Goal: Task Accomplishment & Management: Use online tool/utility

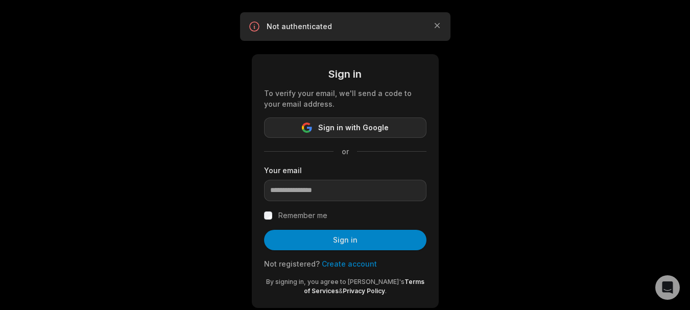
click at [338, 129] on span "Sign in with Google" at bounding box center [353, 128] width 70 height 12
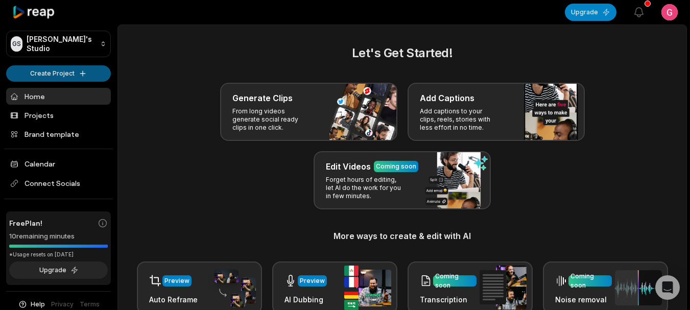
click at [72, 74] on html "GS Grigorijs's Studio Create Project Home Projects Brand template Calendar Conn…" at bounding box center [345, 155] width 690 height 310
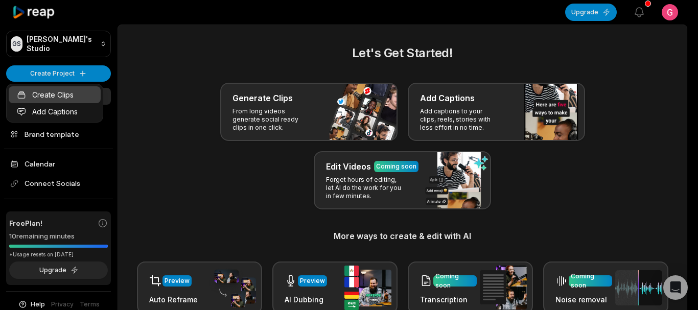
click at [67, 101] on link "Create Clips" at bounding box center [55, 94] width 92 height 17
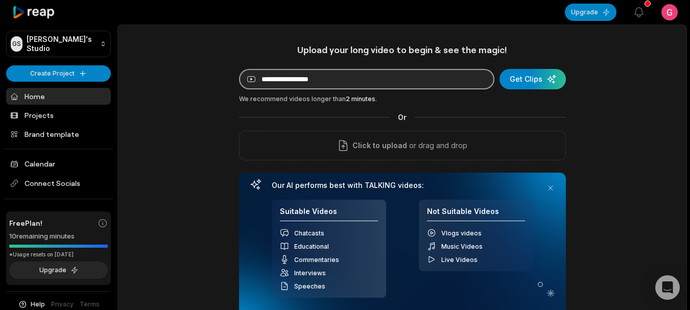
click at [339, 76] on input at bounding box center [366, 79] width 255 height 20
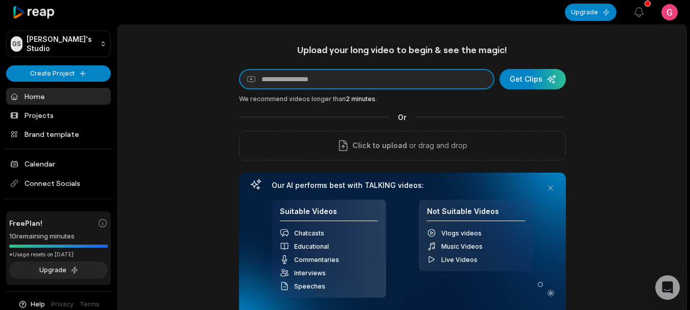
paste input "**********"
type input "**********"
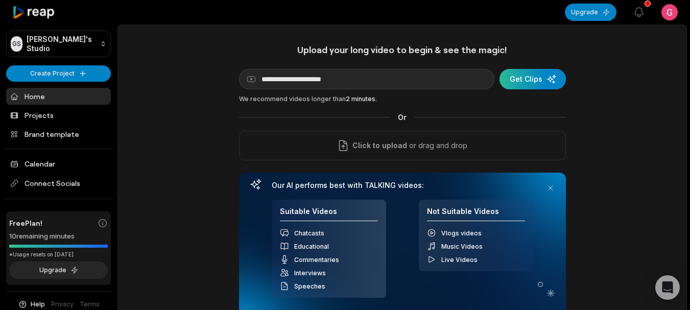
click at [517, 87] on div "submit" at bounding box center [532, 79] width 66 height 20
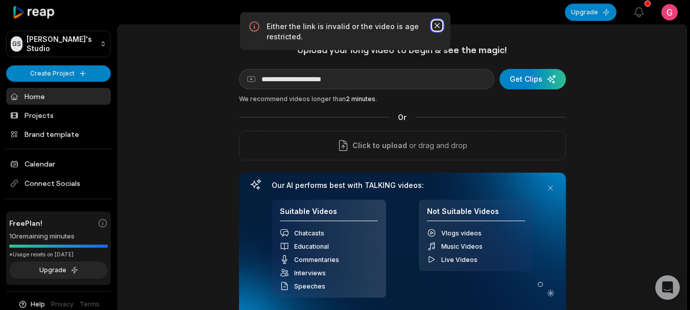
click at [434, 27] on icon "button" at bounding box center [437, 25] width 10 height 10
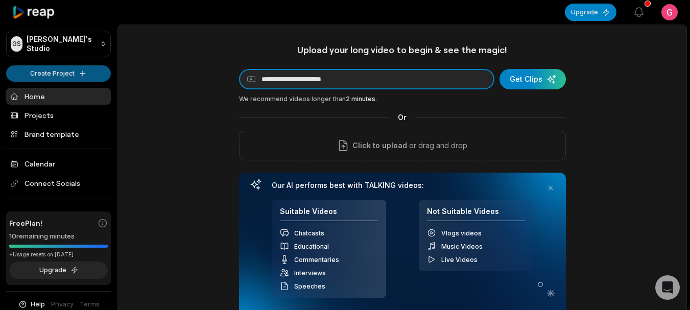
drag, startPoint x: 372, startPoint y: 82, endPoint x: 87, endPoint y: 79, distance: 285.0
click at [89, 78] on div "**********" at bounding box center [345, 222] width 690 height 445
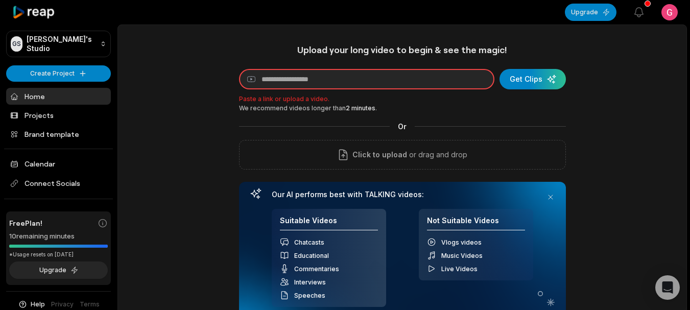
drag, startPoint x: 358, startPoint y: 84, endPoint x: 184, endPoint y: 88, distance: 174.2
click at [185, 88] on div "Upload your long video to begin & see the magic! YouTube link Get Clips Paste a…" at bounding box center [402, 222] width 568 height 357
paste input "**********"
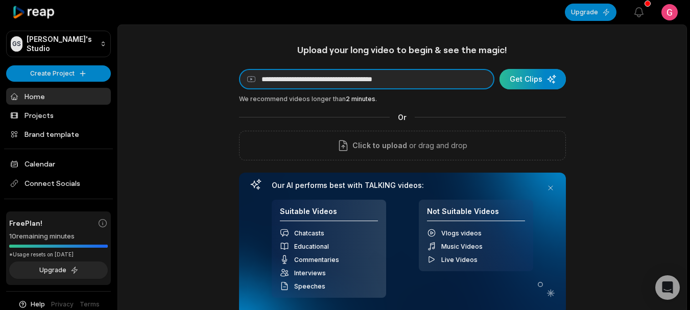
type input "**********"
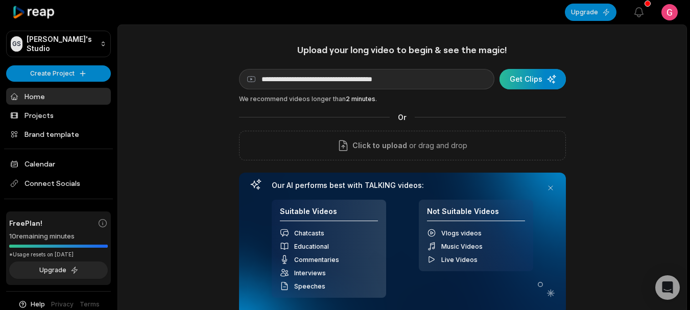
click at [535, 72] on div "submit" at bounding box center [532, 79] width 66 height 20
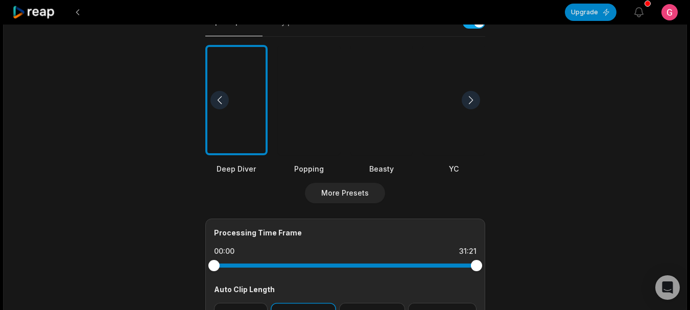
scroll to position [204, 0]
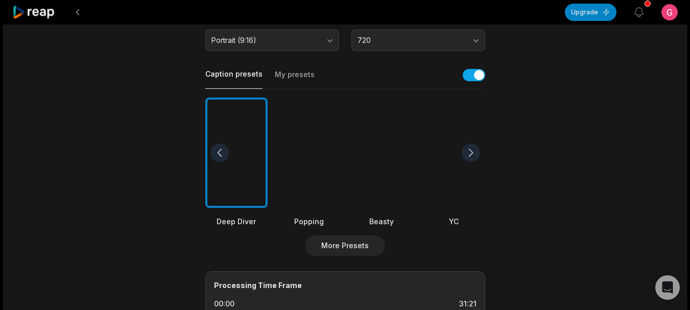
click at [378, 159] on div at bounding box center [381, 153] width 62 height 111
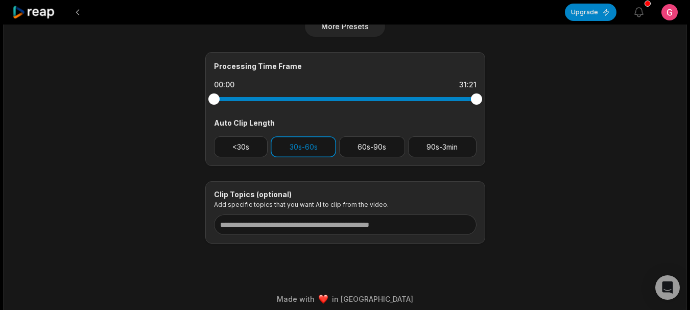
scroll to position [430, 0]
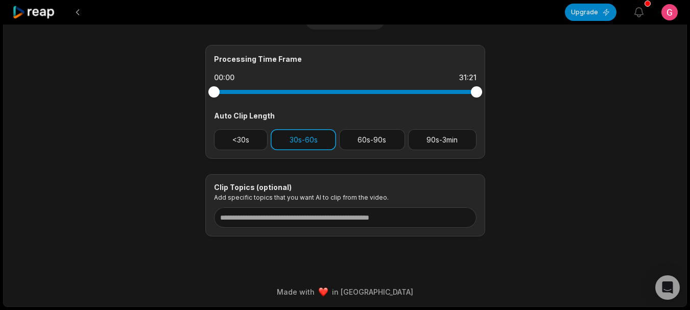
click at [304, 142] on button "30s-60s" at bounding box center [303, 139] width 65 height 21
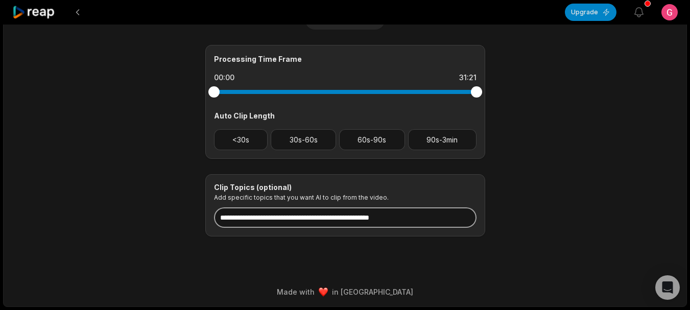
click at [313, 221] on input at bounding box center [345, 217] width 262 height 20
click at [358, 207] on input "********" at bounding box center [345, 217] width 262 height 20
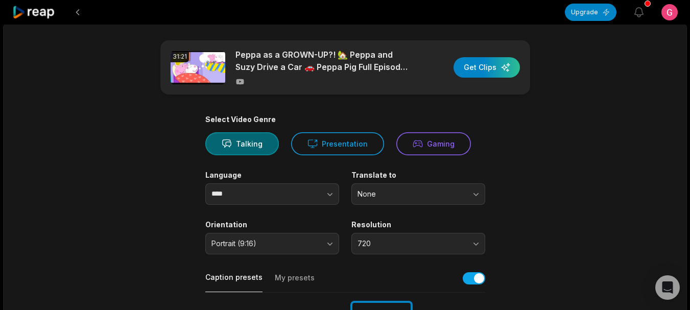
scroll to position [0, 0]
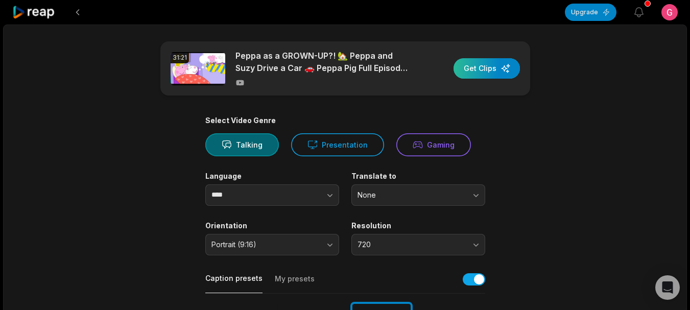
type input "********"
click at [475, 68] on div "button" at bounding box center [486, 68] width 66 height 20
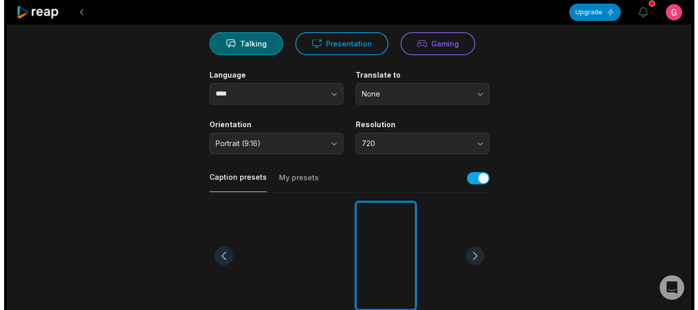
scroll to position [102, 0]
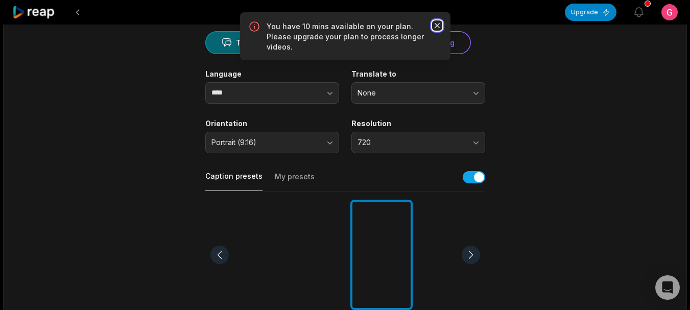
click at [436, 25] on icon "button" at bounding box center [437, 25] width 10 height 10
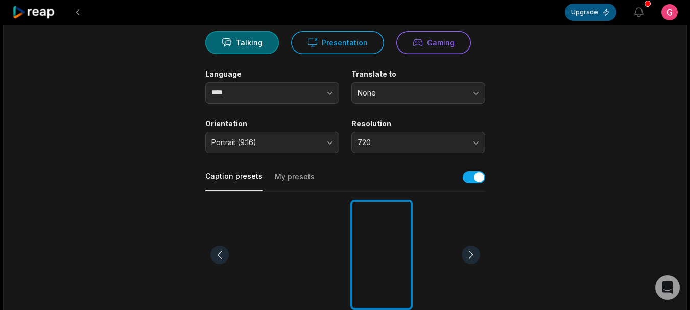
click at [584, 16] on button "Upgrade" at bounding box center [591, 12] width 52 height 17
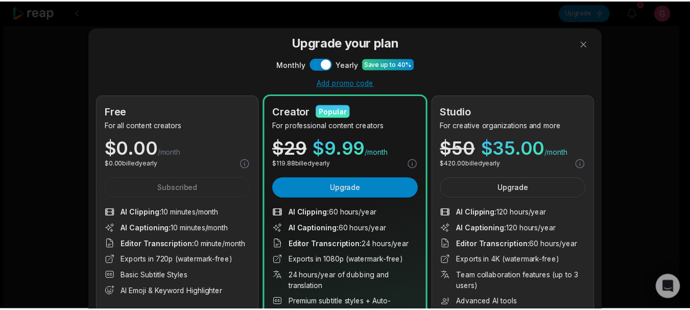
scroll to position [0, 0]
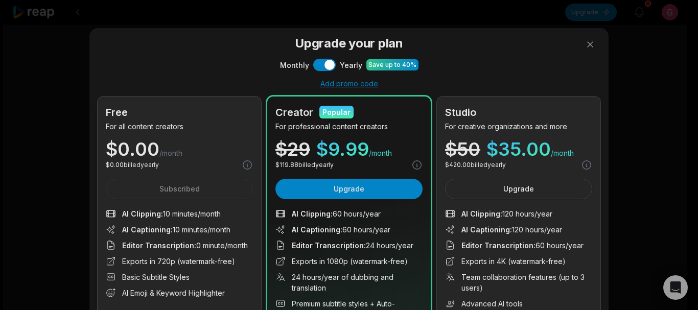
click at [332, 67] on div "Monthly Use setting Yearly Save up to 40%" at bounding box center [349, 65] width 502 height 12
click at [325, 66] on button "Use setting" at bounding box center [324, 65] width 22 height 12
click at [316, 64] on button "Use setting" at bounding box center [324, 65] width 22 height 12
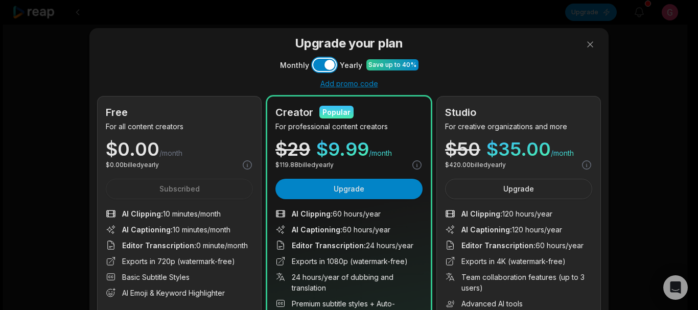
click at [316, 64] on button "Use setting" at bounding box center [324, 65] width 22 height 12
click at [587, 48] on button at bounding box center [590, 44] width 20 height 20
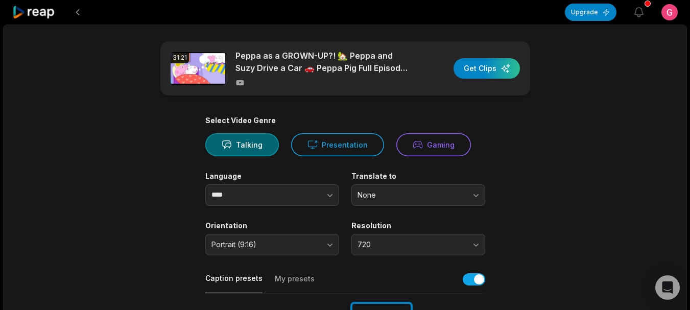
click at [284, 75] on div "Peppa as a GROWN-UP?! 🏡 Peppa and Suzy Drive a Car 🚗 Peppa Pig Full Episodes | …" at bounding box center [323, 69] width 176 height 38
click at [73, 10] on button at bounding box center [77, 12] width 18 height 18
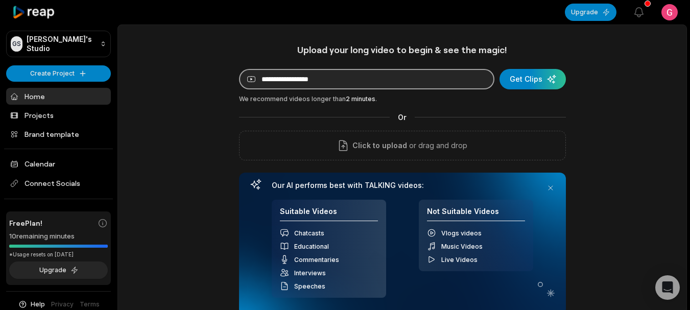
click at [334, 78] on input at bounding box center [366, 79] width 255 height 20
paste input "**********"
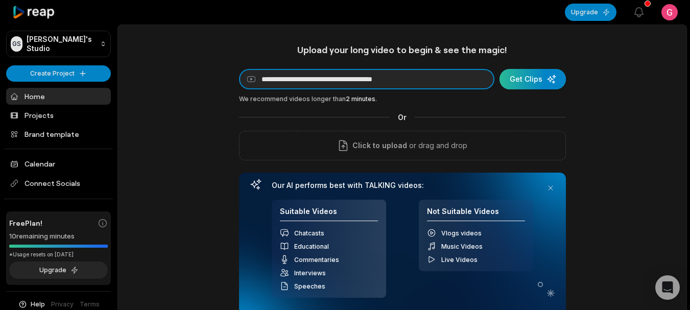
type input "**********"
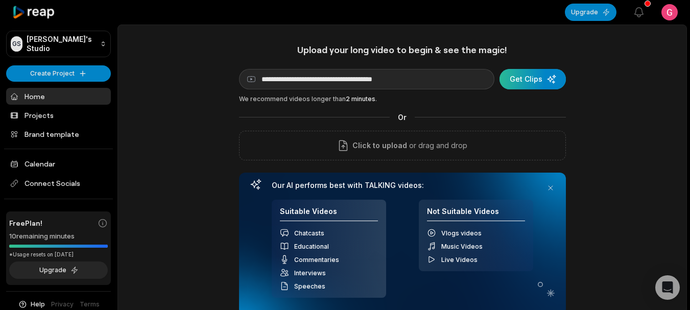
click at [518, 75] on div "submit" at bounding box center [532, 79] width 66 height 20
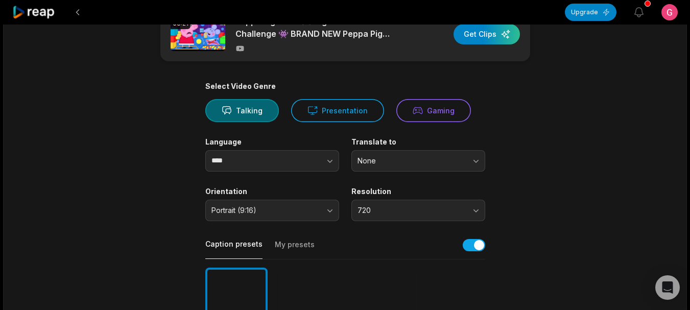
scroll to position [51, 0]
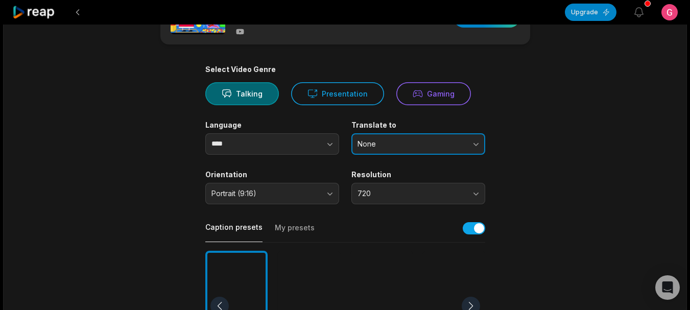
click at [377, 149] on button "None" at bounding box center [418, 143] width 134 height 21
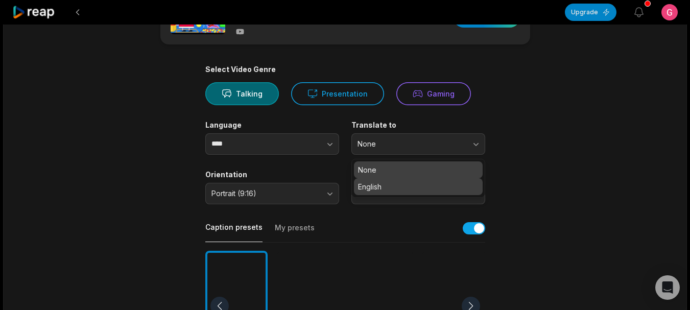
click at [373, 188] on p "English" at bounding box center [418, 186] width 121 height 11
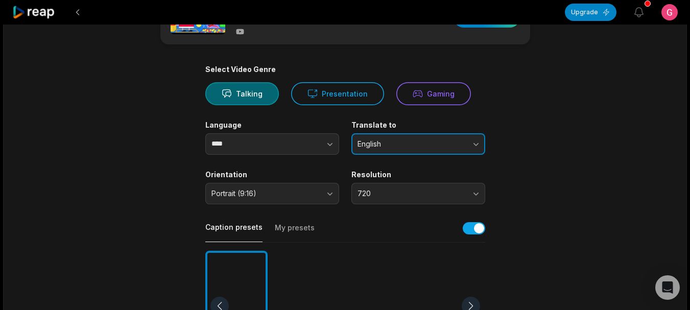
scroll to position [102, 0]
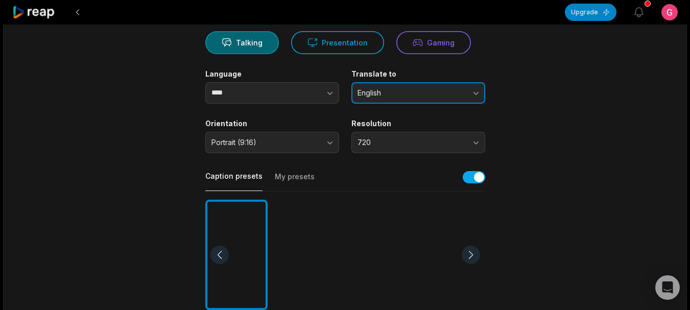
click at [386, 85] on button "English" at bounding box center [418, 92] width 134 height 21
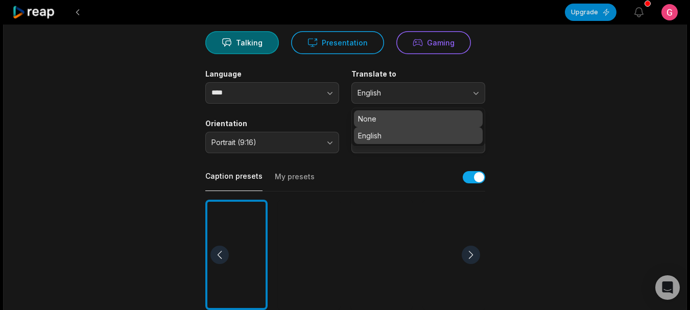
click at [374, 121] on p "None" at bounding box center [418, 118] width 121 height 11
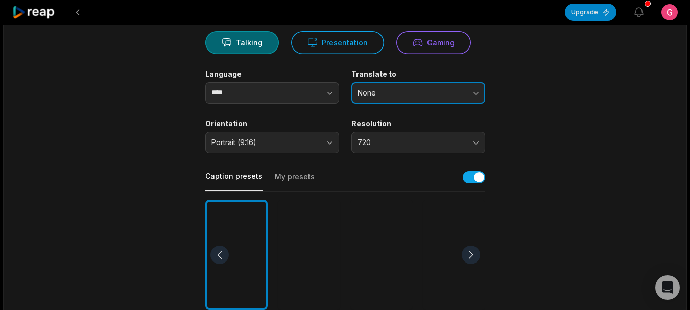
scroll to position [204, 0]
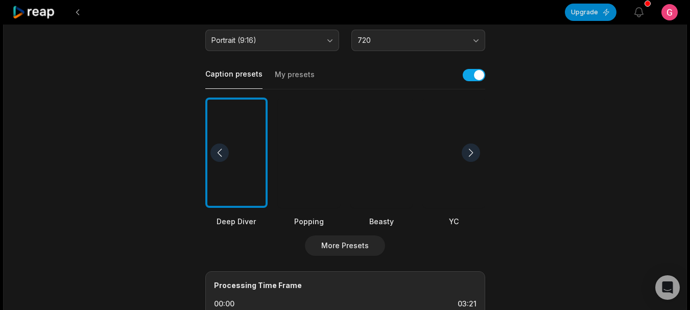
click at [240, 195] on div at bounding box center [236, 153] width 62 height 111
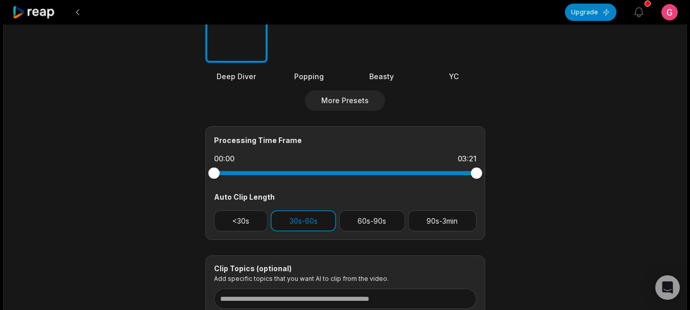
scroll to position [357, 0]
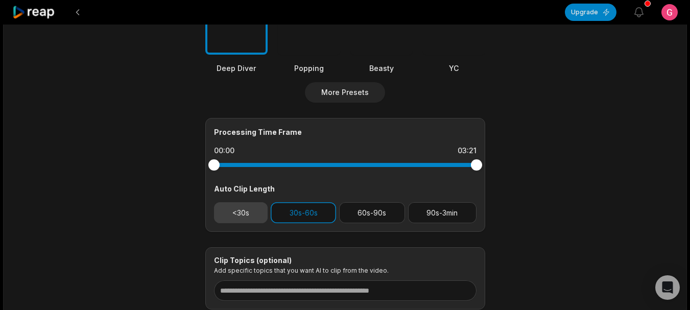
click at [260, 208] on button "<30s" at bounding box center [241, 212] width 54 height 21
click at [283, 209] on button "30s-60s" at bounding box center [303, 212] width 65 height 21
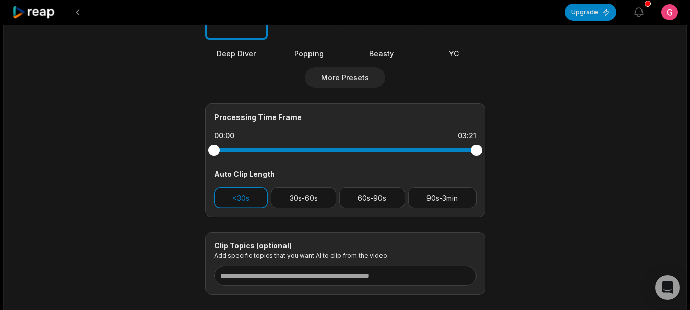
scroll to position [409, 0]
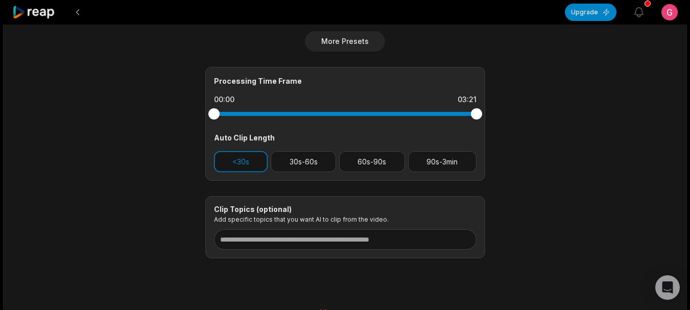
click at [286, 180] on div "Processing Time Frame 00:00 03:21 Auto Clip Length <30s 30s-60s 60s-90s 90s-3min" at bounding box center [345, 124] width 280 height 114
click at [255, 163] on button "<30s" at bounding box center [241, 161] width 54 height 21
click at [231, 162] on button "<30s" at bounding box center [241, 161] width 54 height 21
click at [254, 153] on button "<30s" at bounding box center [241, 161] width 54 height 21
click at [249, 161] on button "<30s" at bounding box center [241, 161] width 54 height 21
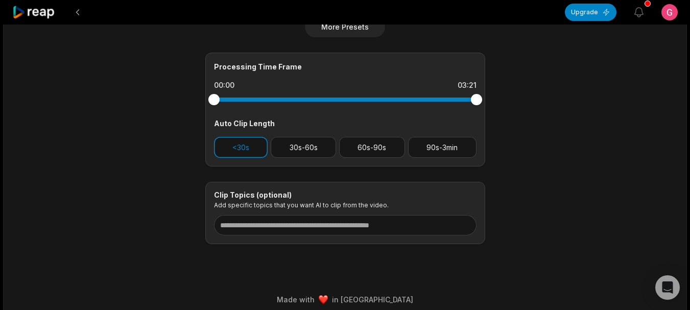
scroll to position [430, 0]
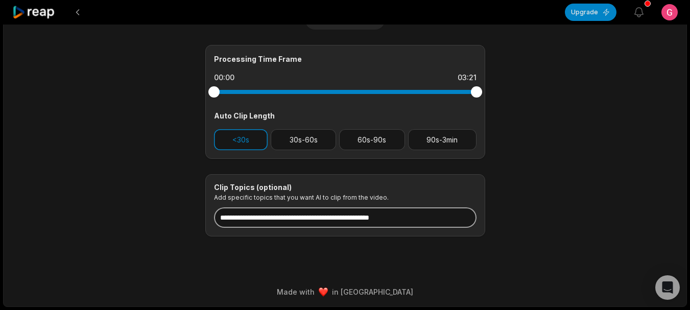
click at [351, 214] on input at bounding box center [345, 217] width 262 height 20
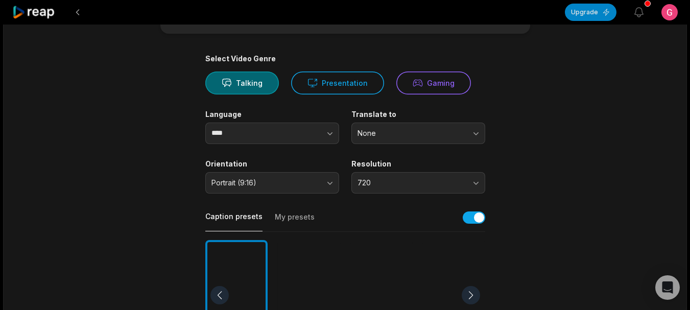
scroll to position [0, 0]
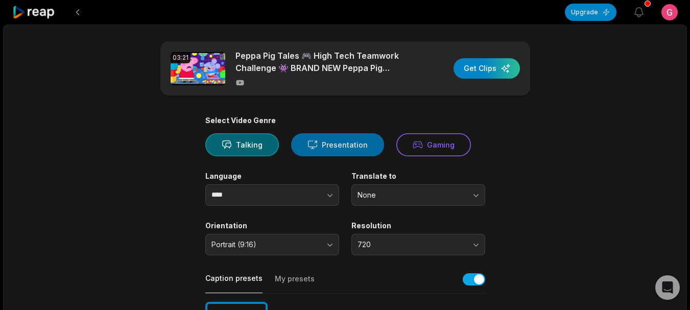
drag, startPoint x: 487, startPoint y: 70, endPoint x: 351, endPoint y: 145, distance: 154.7
click at [351, 145] on button "Presentation" at bounding box center [337, 144] width 93 height 23
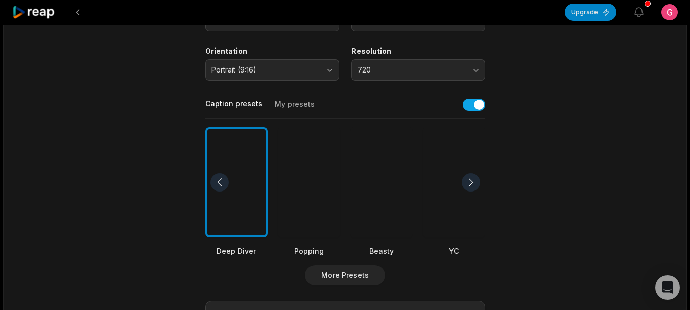
scroll to position [51, 0]
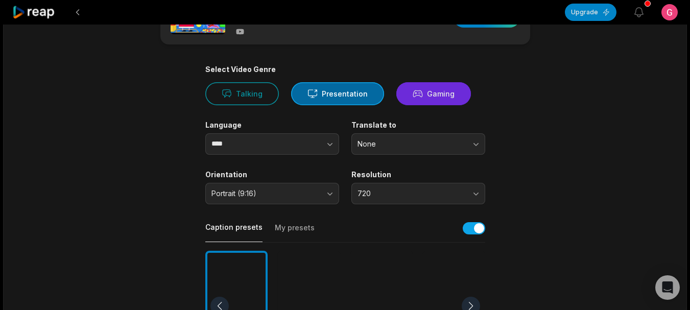
click at [433, 102] on button "Gaming" at bounding box center [433, 93] width 75 height 23
click at [338, 91] on button "Presentation" at bounding box center [337, 93] width 93 height 23
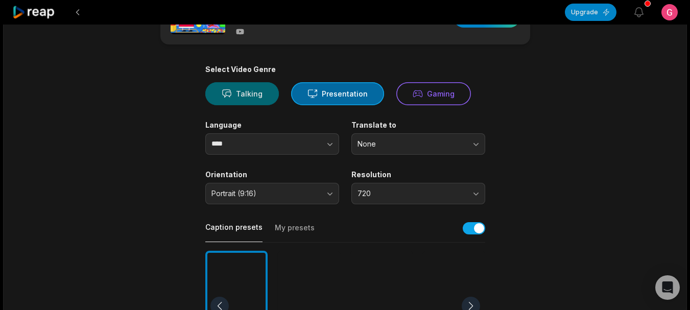
click at [247, 98] on button "Talking" at bounding box center [242, 93] width 74 height 23
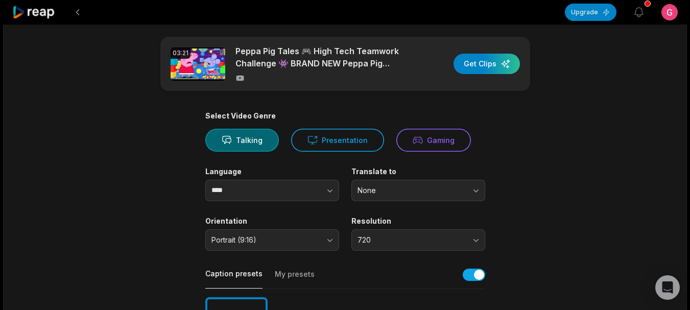
scroll to position [0, 0]
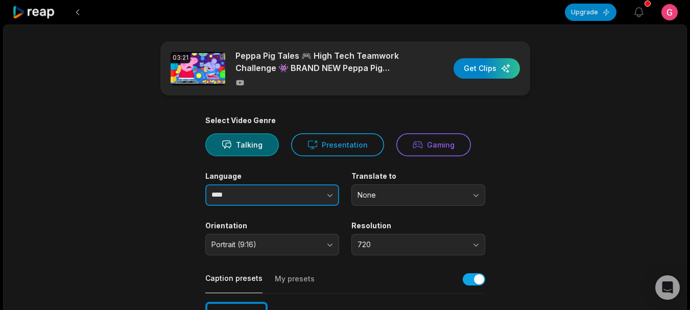
click at [229, 195] on input "****" at bounding box center [272, 194] width 134 height 21
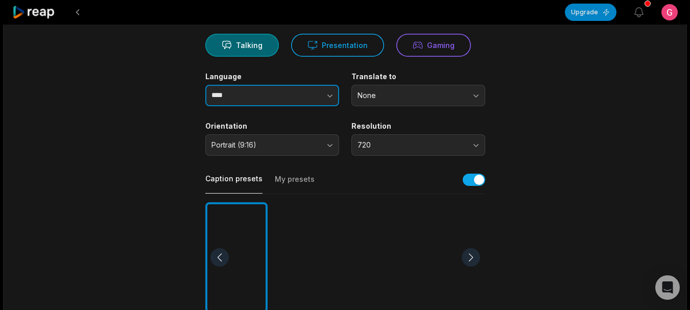
scroll to position [102, 0]
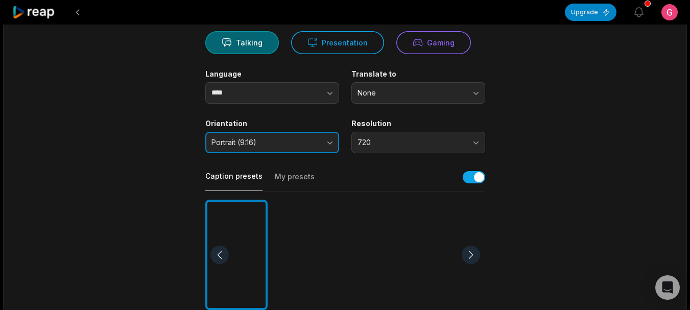
click at [282, 144] on span "Portrait (9:16)" at bounding box center [264, 142] width 107 height 9
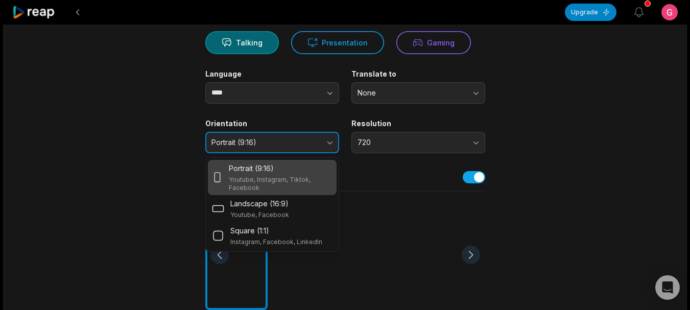
click at [282, 144] on span "Portrait (9:16)" at bounding box center [264, 142] width 107 height 9
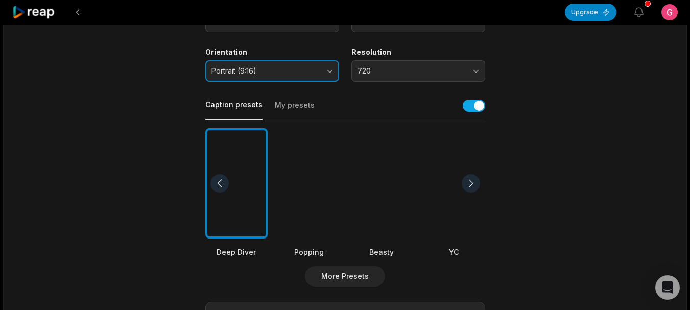
scroll to position [204, 0]
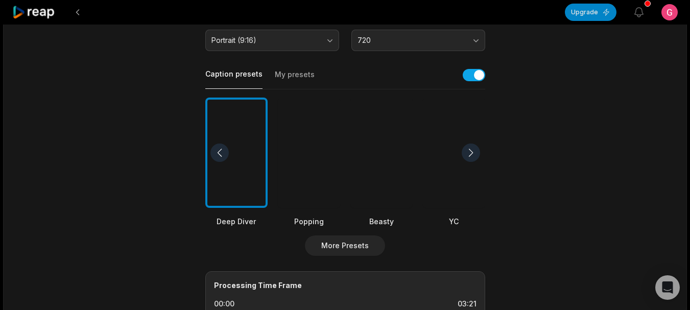
click at [298, 81] on button "My presets" at bounding box center [295, 78] width 40 height 19
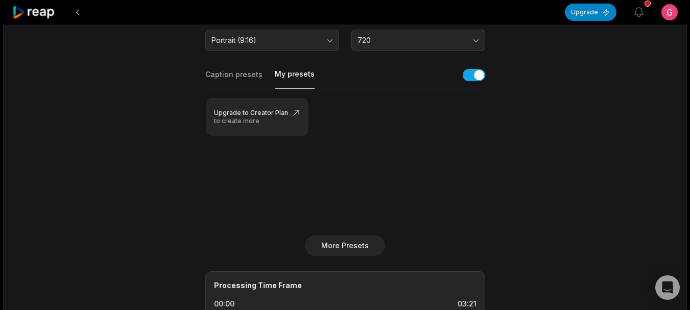
click at [227, 68] on div "Caption presets My presets" at bounding box center [345, 77] width 280 height 23
click at [235, 78] on button "Caption presets" at bounding box center [233, 78] width 57 height 19
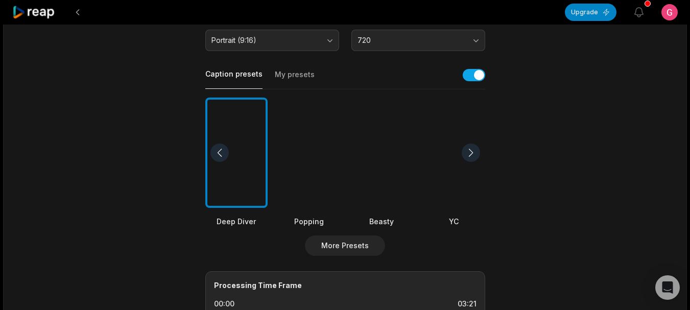
click at [281, 158] on div at bounding box center [309, 153] width 62 height 111
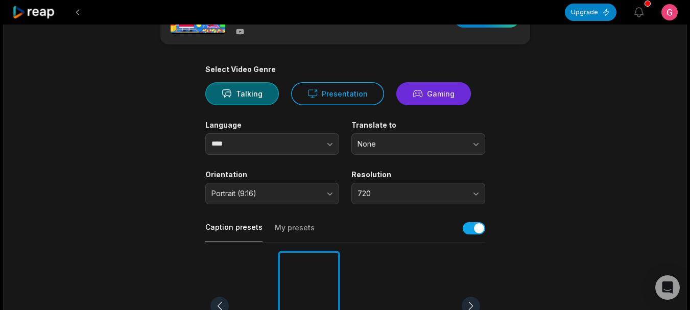
scroll to position [0, 0]
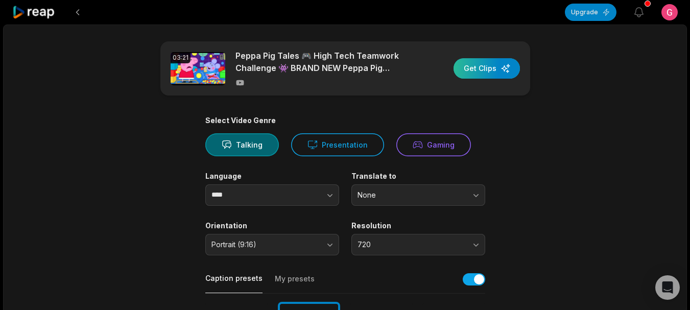
click at [483, 65] on div "button" at bounding box center [486, 68] width 66 height 20
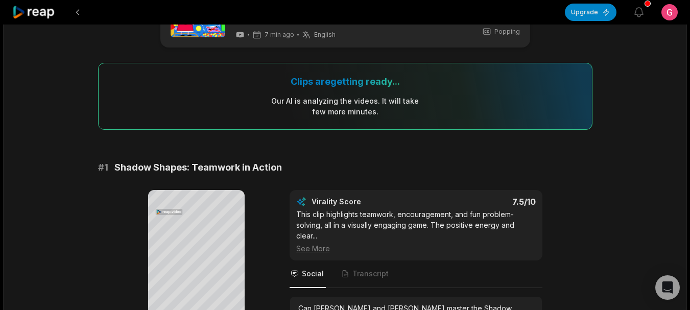
scroll to position [204, 0]
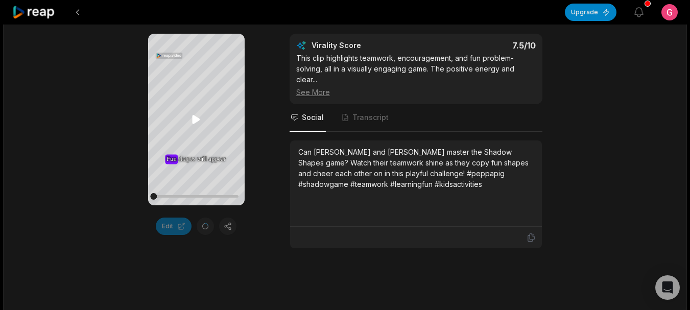
click at [195, 118] on icon at bounding box center [197, 119] width 8 height 9
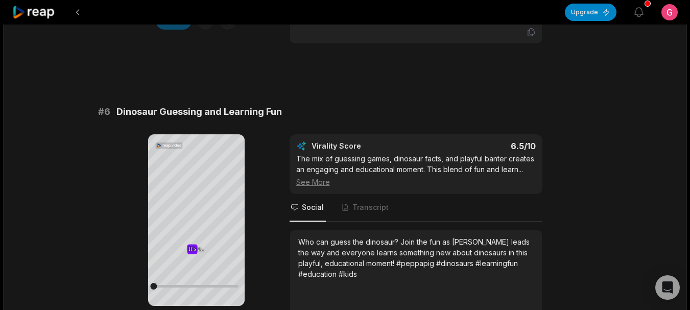
scroll to position [1685, 0]
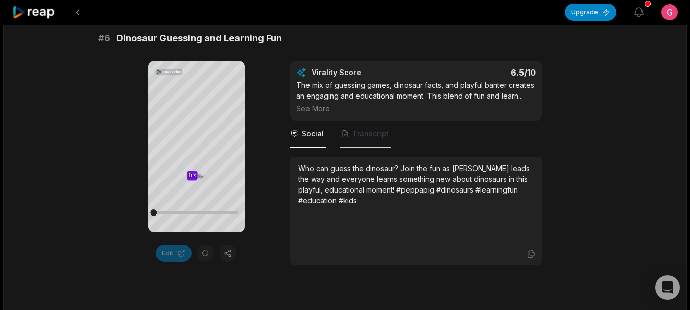
click at [354, 129] on span "Transcript" at bounding box center [370, 134] width 36 height 10
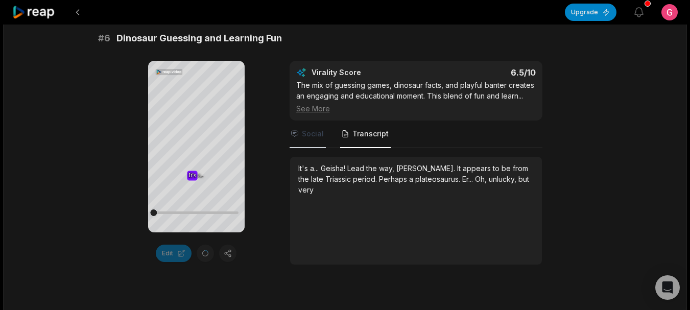
click at [313, 129] on span "Social" at bounding box center [308, 135] width 36 height 28
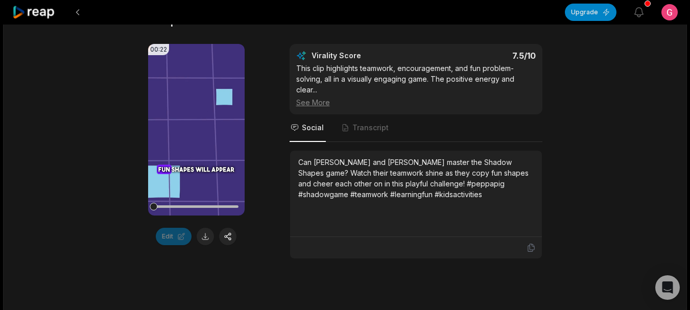
scroll to position [159, 0]
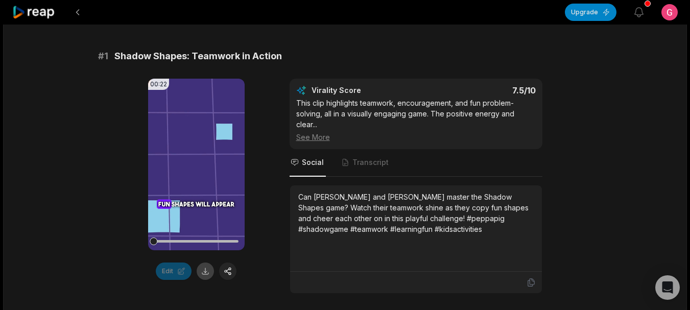
click at [205, 269] on button at bounding box center [205, 270] width 17 height 17
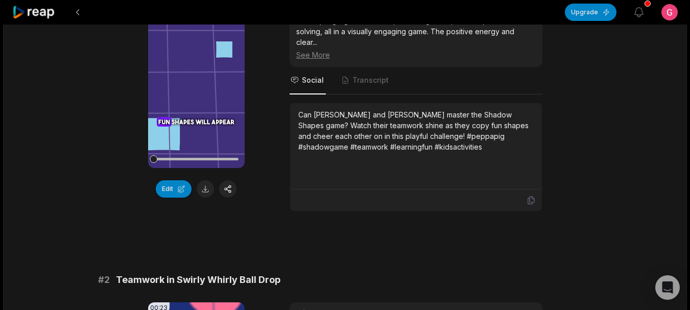
scroll to position [77, 0]
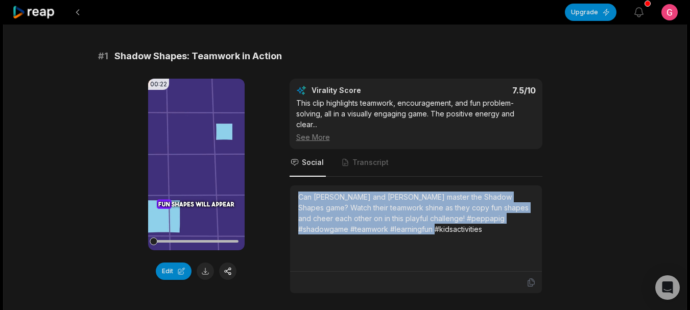
drag, startPoint x: 300, startPoint y: 194, endPoint x: 398, endPoint y: 236, distance: 106.6
click at [398, 236] on div "Can Peppa and George master the Shadow Shapes game? Watch their teamwork shine …" at bounding box center [415, 228] width 235 height 74
copy div "Can Peppa and George master the Shadow Shapes game? Watch their teamwork shine …"
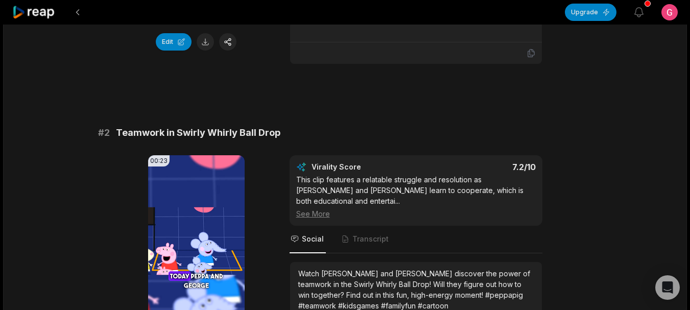
scroll to position [511, 0]
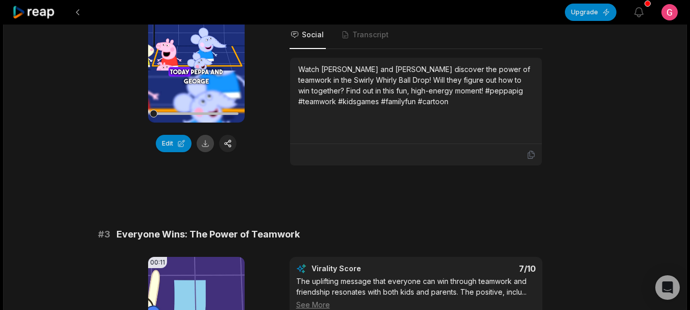
click at [209, 149] on button at bounding box center [205, 143] width 17 height 17
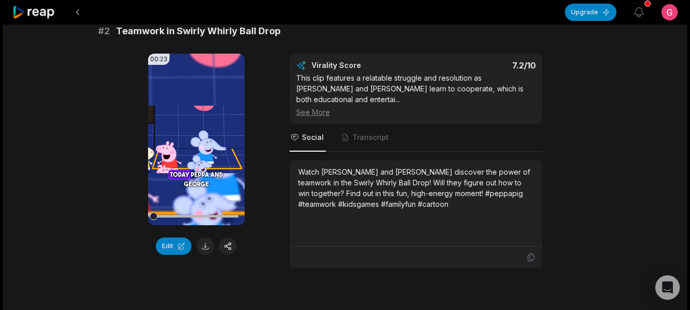
scroll to position [409, 0]
click at [301, 79] on div "This clip features a relatable struggle and resolution as Peppa and George lear…" at bounding box center [415, 94] width 239 height 45
click at [300, 106] on div "See More" at bounding box center [415, 111] width 239 height 11
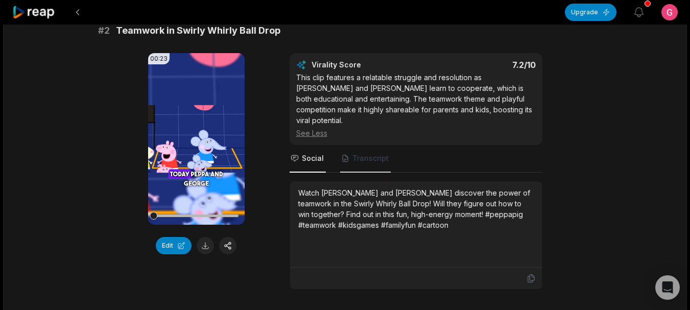
click at [352, 153] on span "Transcript" at bounding box center [370, 158] width 36 height 10
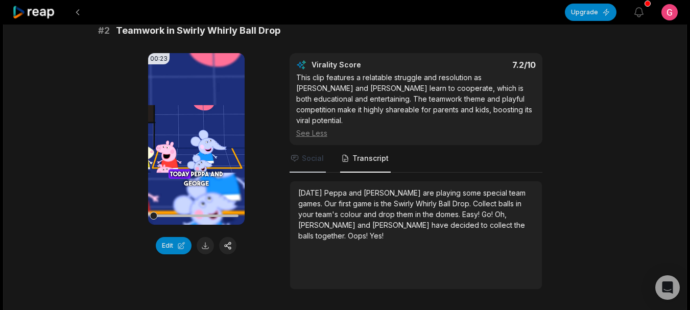
click at [301, 156] on span "Social" at bounding box center [308, 159] width 36 height 28
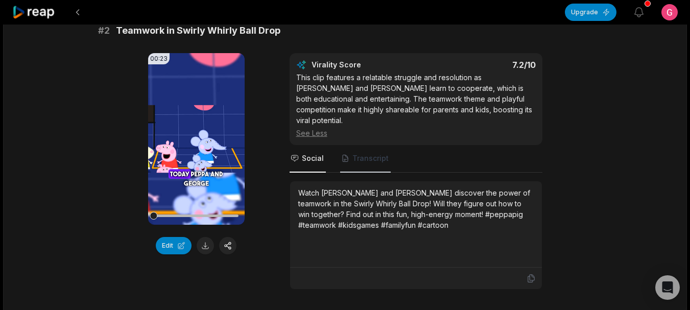
click at [362, 145] on span "Transcript" at bounding box center [365, 159] width 51 height 28
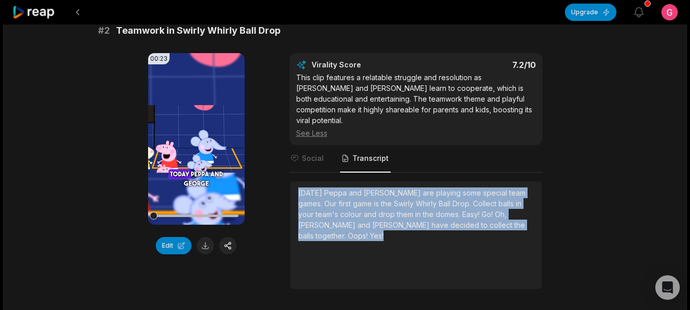
drag, startPoint x: 298, startPoint y: 183, endPoint x: 506, endPoint y: 216, distance: 210.5
click at [506, 216] on div "Today Peppa and George are playing some special team games. Our first game is t…" at bounding box center [415, 214] width 235 height 54
copy div "Today Peppa and George are playing some special team games. Our first game is t…"
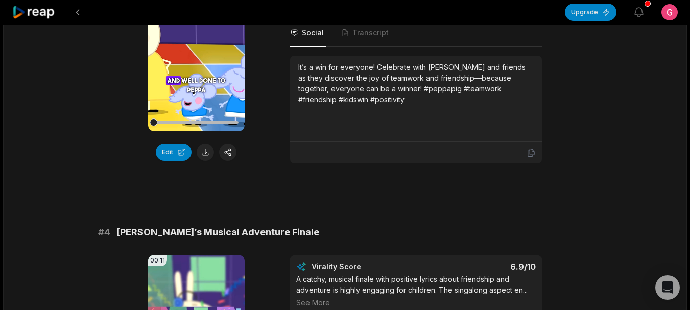
scroll to position [868, 0]
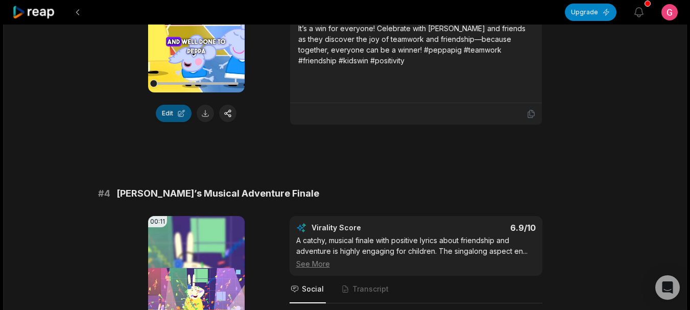
click at [179, 105] on button "Edit" at bounding box center [174, 113] width 36 height 17
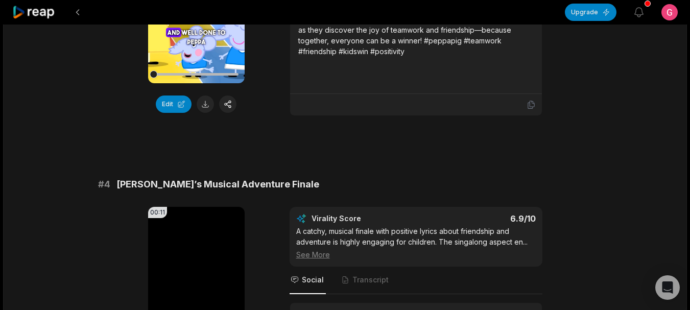
scroll to position [817, 0]
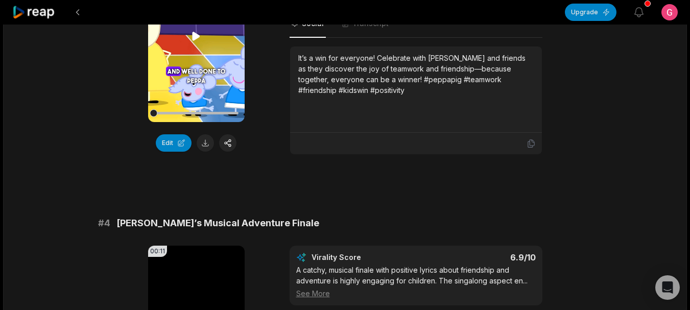
click at [196, 40] on icon at bounding box center [197, 36] width 8 height 9
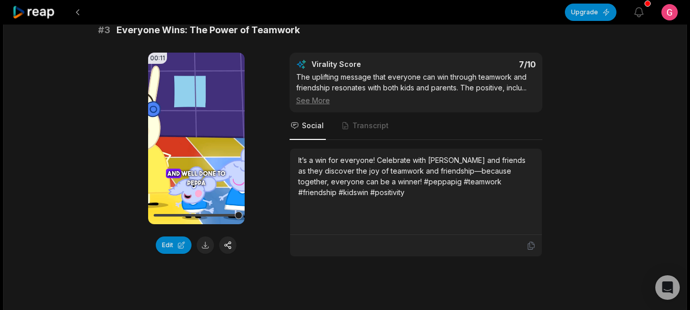
drag, startPoint x: 196, startPoint y: 129, endPoint x: 255, endPoint y: 134, distance: 60.0
click at [255, 134] on div "00:11 Your browser does not support mp4 format. Edit Virality Score 7 /10 The u…" at bounding box center [345, 155] width 494 height 204
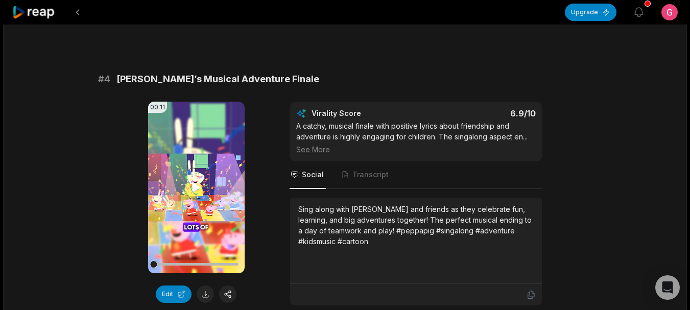
scroll to position [970, 0]
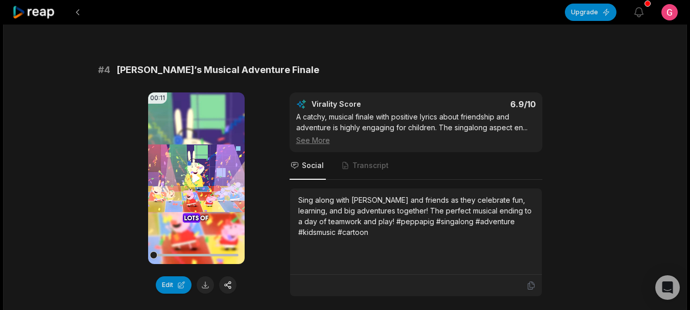
click at [188, 166] on video "Your browser does not support mp4 format." at bounding box center [196, 178] width 97 height 172
click at [195, 172] on icon at bounding box center [196, 178] width 12 height 12
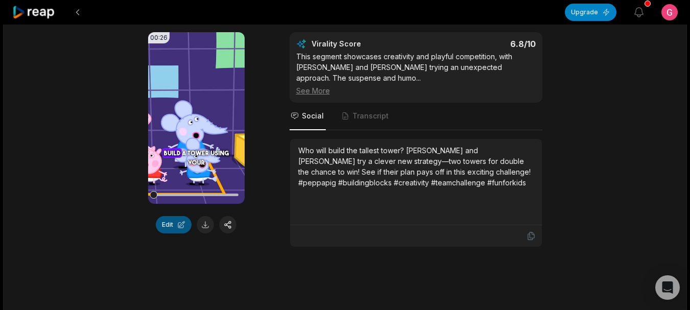
scroll to position [1328, 0]
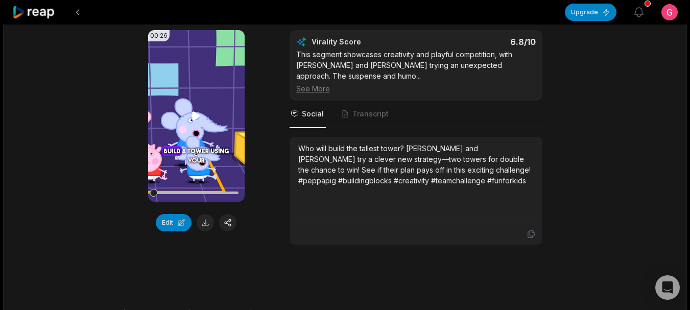
click at [195, 111] on icon at bounding box center [197, 115] width 8 height 9
click at [195, 112] on icon at bounding box center [197, 115] width 4 height 7
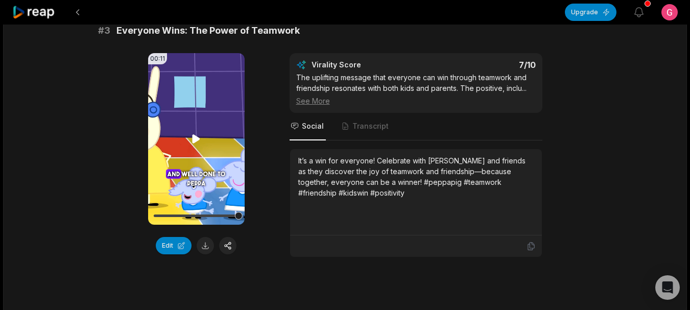
scroll to position [766, 0]
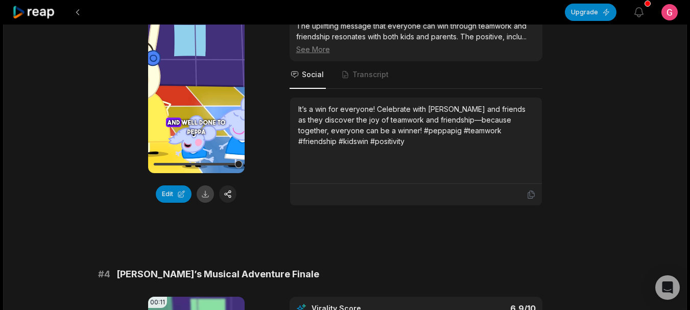
click at [206, 185] on button at bounding box center [205, 193] width 17 height 17
click at [379, 141] on div "It’s a win for everyone! Celebrate with Peppa and friends as they discover the …" at bounding box center [415, 141] width 235 height 74
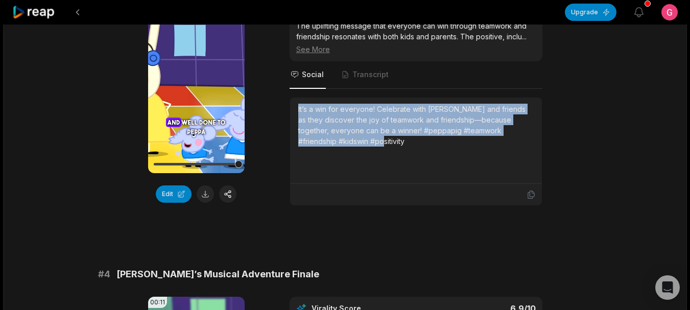
drag, startPoint x: 380, startPoint y: 129, endPoint x: 293, endPoint y: 100, distance: 92.2
click at [293, 100] on div "It’s a win for everyone! Celebrate with Peppa and friends as they discover the …" at bounding box center [416, 141] width 252 height 86
copy div "It’s a win for everyone! Celebrate with Peppa and friends as they discover the …"
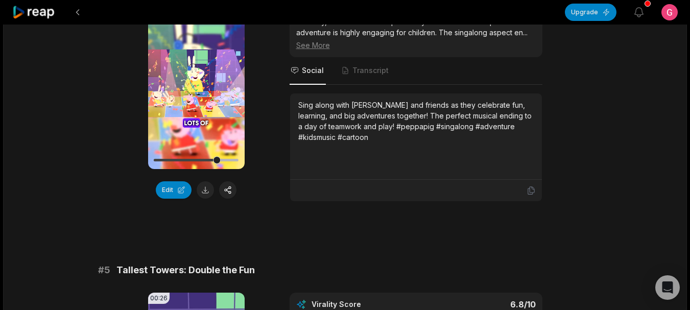
scroll to position [1226, 0]
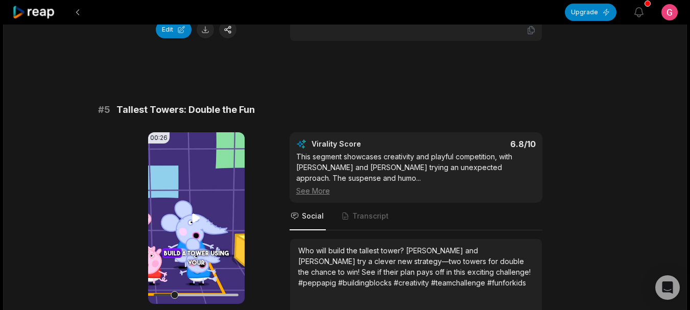
click at [189, 210] on video "Your browser does not support mp4 format." at bounding box center [196, 218] width 97 height 172
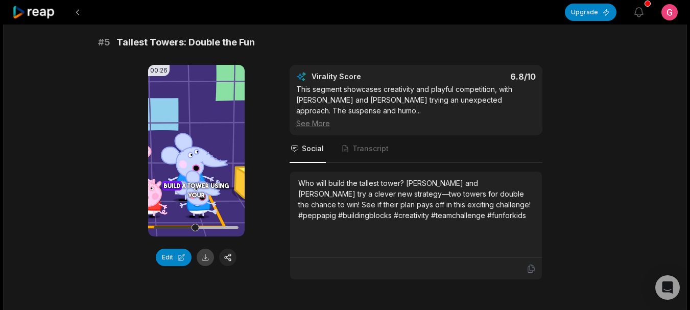
scroll to position [1277, 0]
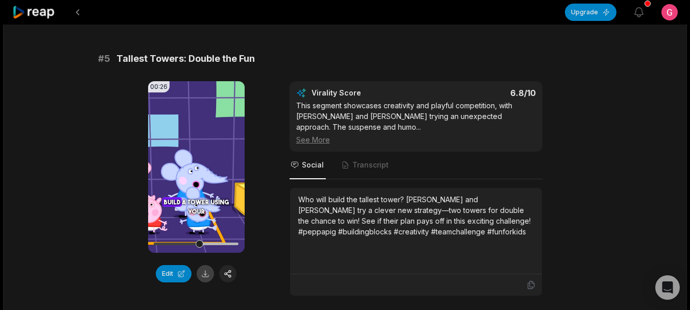
click at [204, 265] on button at bounding box center [205, 273] width 17 height 17
click at [192, 161] on icon at bounding box center [196, 167] width 12 height 12
click at [433, 233] on div "Who will build the tallest tower? Peppa and George try a clever new strategy—tw…" at bounding box center [415, 231] width 235 height 74
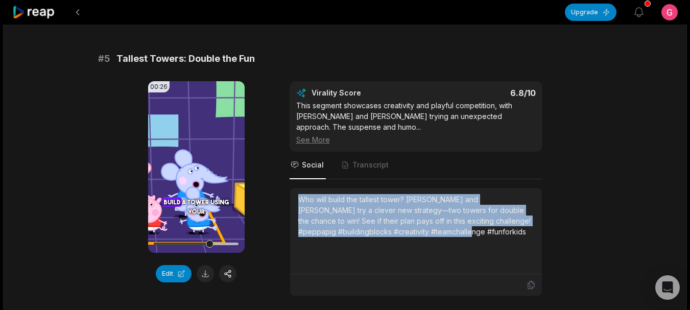
copy div "Who will build the tallest tower? Peppa and George try a clever new strategy—tw…"
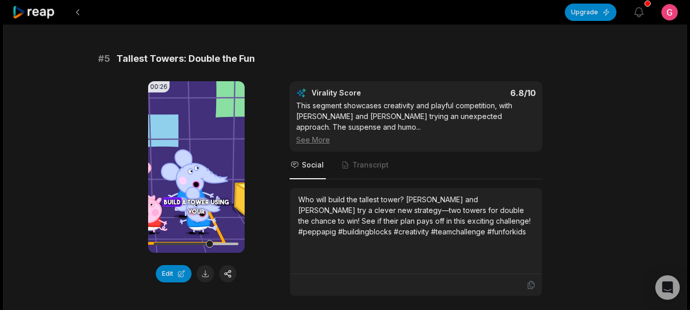
click at [314, 134] on div "See More" at bounding box center [415, 139] width 239 height 11
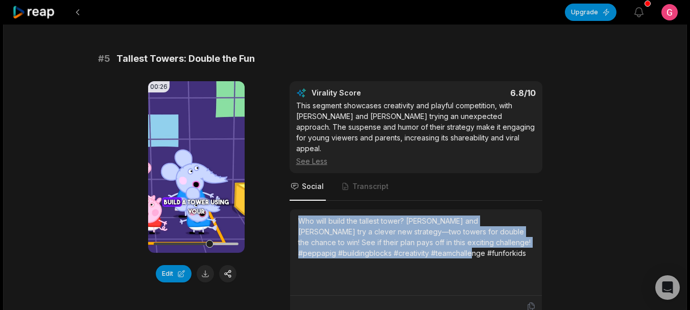
drag, startPoint x: 298, startPoint y: 202, endPoint x: 447, endPoint y: 238, distance: 153.0
click at [447, 238] on div "Who will build the tallest tower? Peppa and George try a clever new strategy—tw…" at bounding box center [415, 252] width 235 height 74
copy div "Who will build the tallest tower? Peppa and George try a clever new strategy—tw…"
click at [355, 215] on div "Who will build the tallest tower? Peppa and George try a clever new strategy—tw…" at bounding box center [415, 236] width 235 height 43
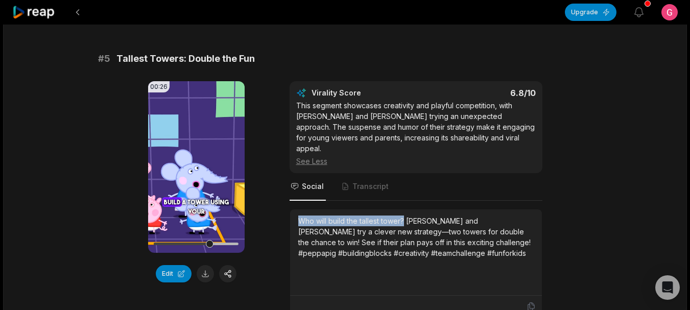
drag, startPoint x: 404, startPoint y: 196, endPoint x: 299, endPoint y: 199, distance: 105.3
click at [299, 215] on div "Who will build the tallest tower? Peppa and George try a clever new strategy—tw…" at bounding box center [415, 236] width 235 height 43
copy div "Who will build the tallest tower?"
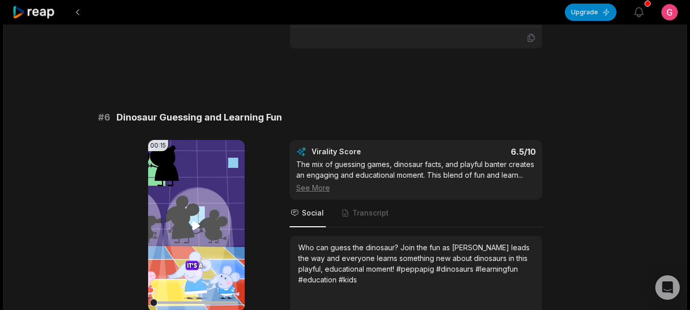
scroll to position [1583, 0]
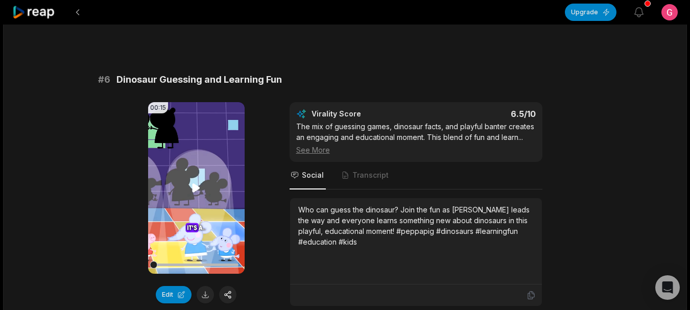
click at [195, 183] on icon at bounding box center [197, 187] width 8 height 9
click at [202, 286] on button at bounding box center [205, 294] width 17 height 17
click at [183, 148] on video "Your browser does not support mp4 format." at bounding box center [196, 188] width 97 height 172
click at [296, 198] on div "Who can guess the dinosaur? Join the fun as George leads the way and everyone l…" at bounding box center [416, 241] width 252 height 86
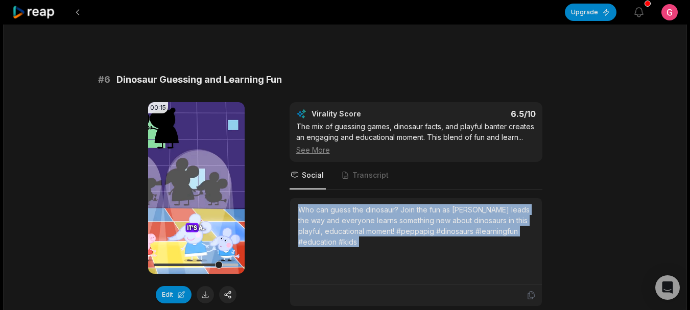
drag, startPoint x: 296, startPoint y: 186, endPoint x: 359, endPoint y: 228, distance: 75.9
click at [359, 228] on div "Who can guess the dinosaur? Join the fun as George leads the way and everyone l…" at bounding box center [416, 241] width 252 height 86
copy div "Who can guess the dinosaur? Join the fun as George leads the way and everyone l…"
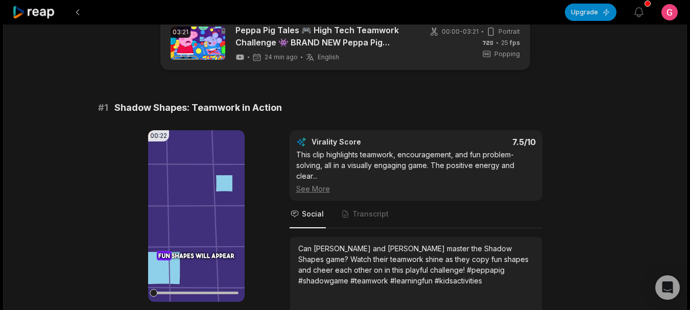
scroll to position [0, 0]
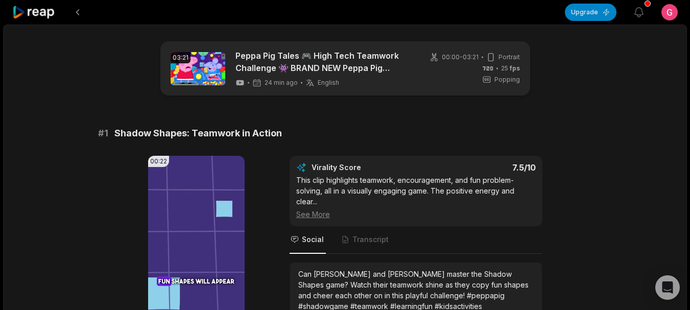
click at [667, 14] on html "Upgrade View notifications Open user menu 03:21 Peppa Pig Tales 🎮 High Tech Tea…" at bounding box center [345, 155] width 690 height 310
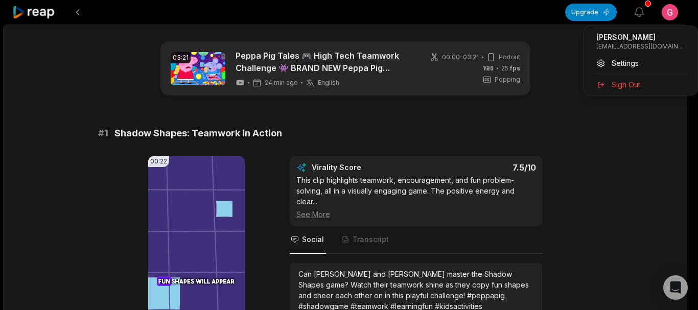
click at [48, 9] on html "Upgrade View notifications Open user menu 03:21 Peppa Pig Tales 🎮 High Tech Tea…" at bounding box center [349, 155] width 698 height 310
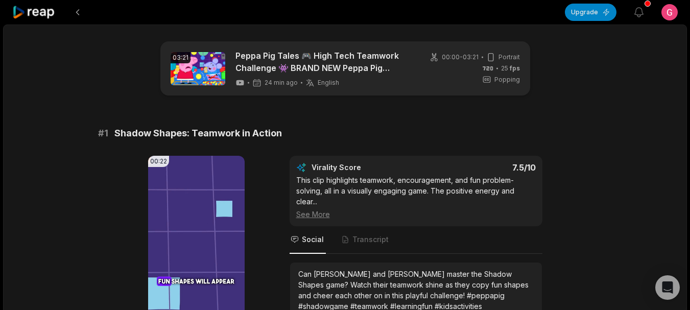
click at [54, 14] on icon at bounding box center [33, 13] width 43 height 14
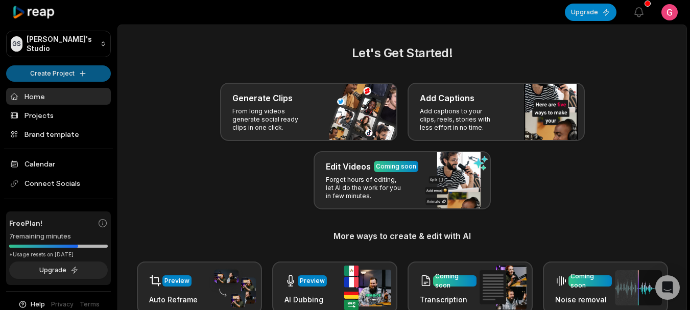
click at [54, 73] on html "GS Grigorijs's Studio Create Project Home Projects Brand template Calendar Conn…" at bounding box center [345, 155] width 690 height 310
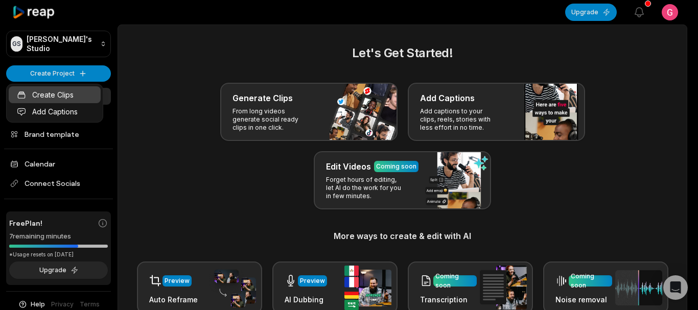
click at [70, 91] on link "Create Clips" at bounding box center [55, 94] width 92 height 17
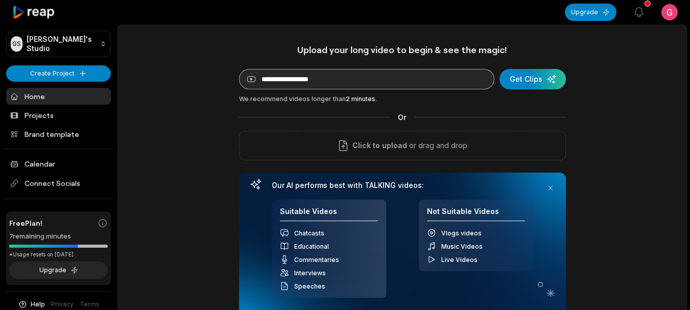
click at [384, 83] on input at bounding box center [366, 79] width 255 height 20
click at [471, 106] on div "Upload your long video to begin & see the magic! YouTube link Get Clips We reco…" at bounding box center [402, 179] width 327 height 271
